Goal: Download file/media

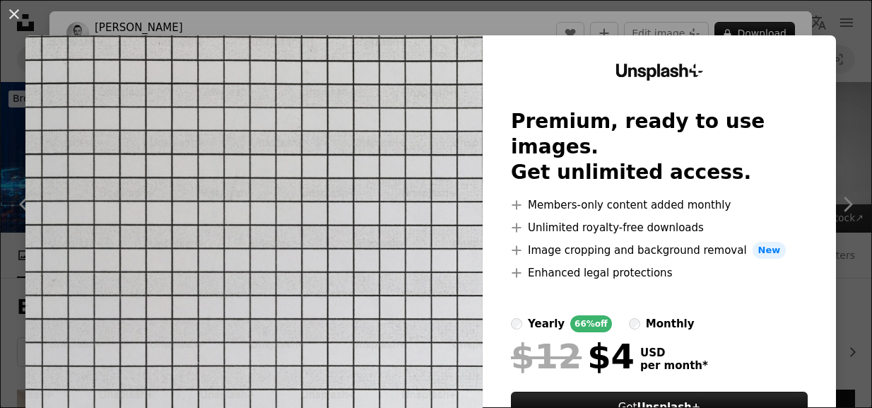
scroll to position [11771, 0]
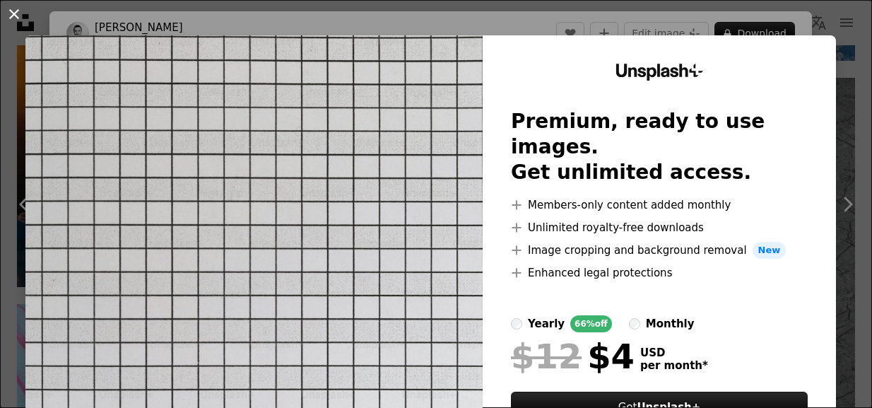
click at [13, 20] on button "An X shape" at bounding box center [14, 14] width 17 height 17
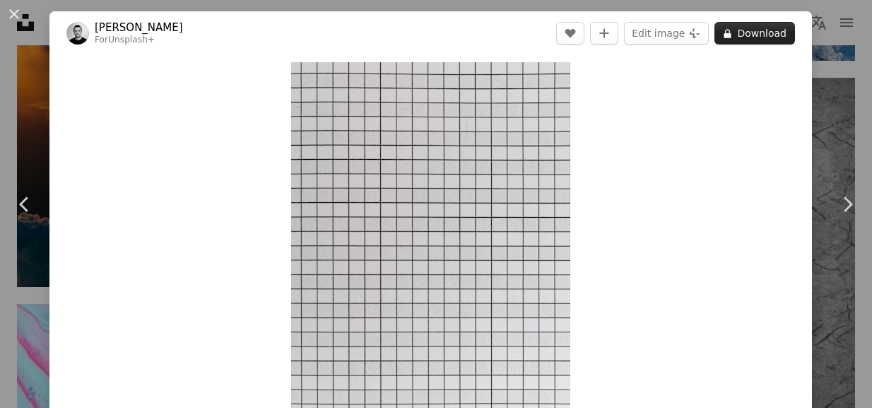
click at [757, 32] on button "A lock Download" at bounding box center [754, 33] width 81 height 23
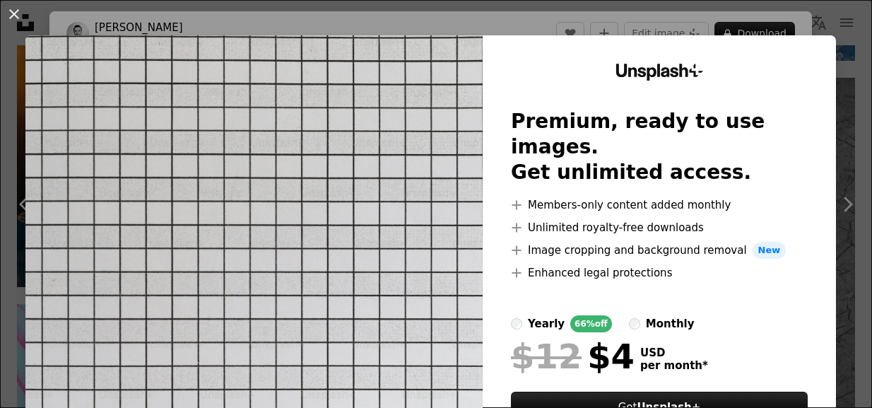
click at [11, 13] on button "An X shape" at bounding box center [14, 14] width 17 height 17
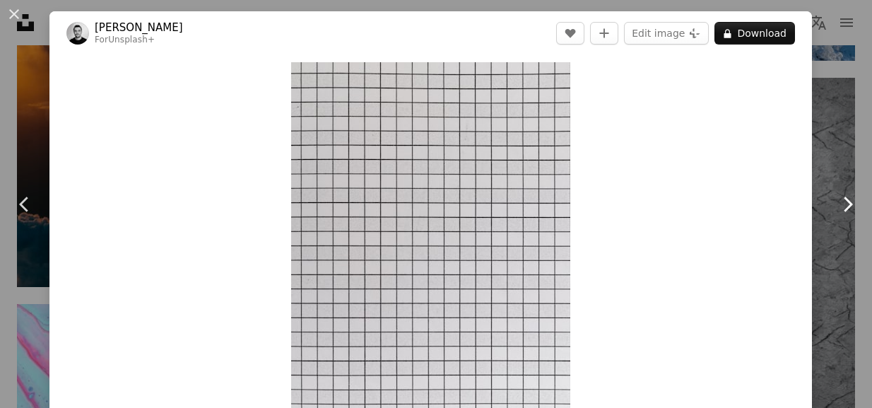
click at [845, 158] on link "Chevron right" at bounding box center [846, 204] width 49 height 136
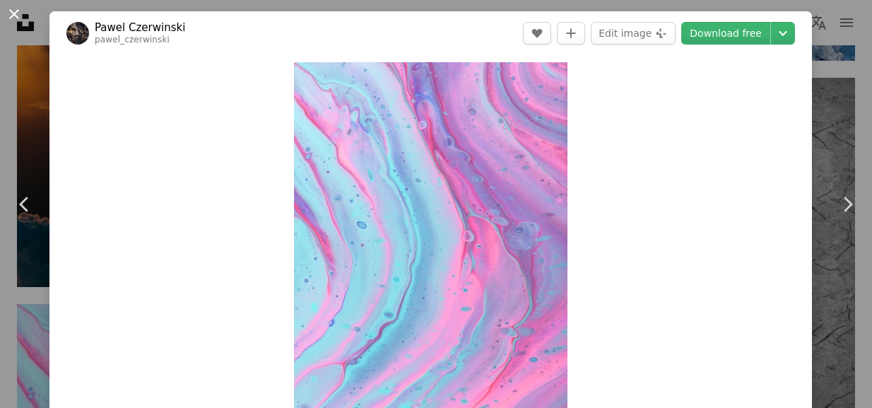
click at [19, 11] on button "An X shape" at bounding box center [14, 14] width 17 height 17
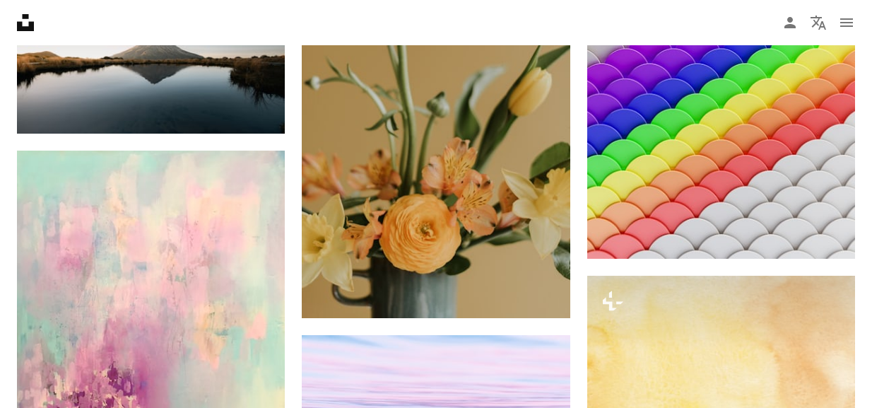
scroll to position [20831, 0]
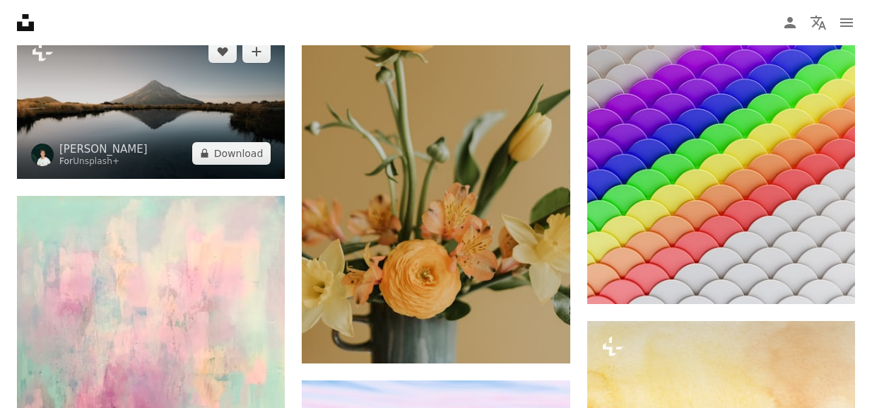
click at [166, 140] on img at bounding box center [151, 102] width 268 height 152
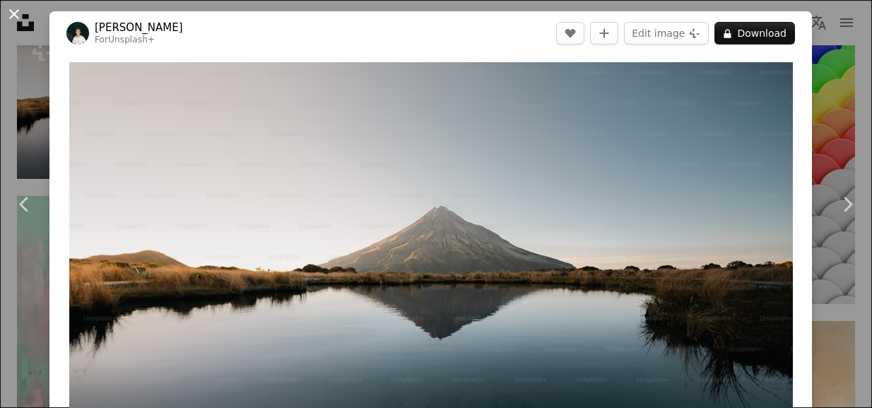
click at [12, 13] on button "An X shape" at bounding box center [14, 14] width 17 height 17
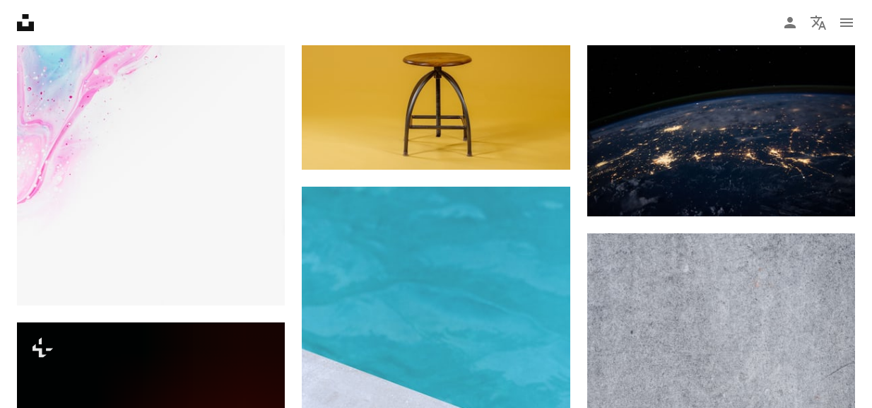
scroll to position [22545, 0]
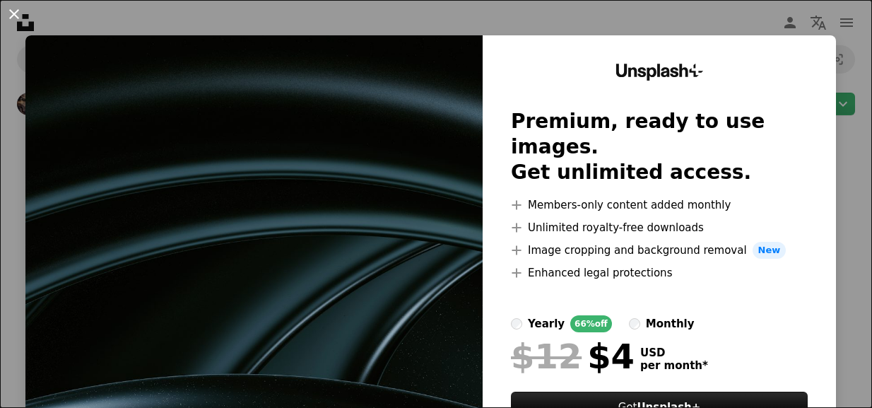
click at [13, 16] on button "An X shape" at bounding box center [14, 14] width 17 height 17
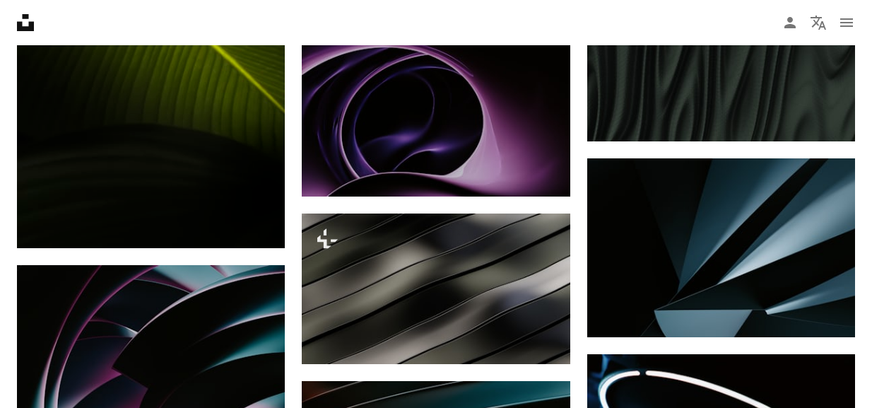
scroll to position [22665, 0]
